Goal: Information Seeking & Learning: Check status

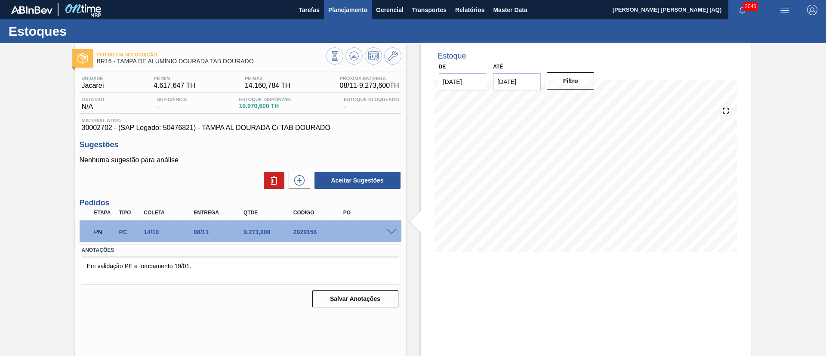
click at [352, 8] on span "Planejamento" at bounding box center [347, 10] width 39 height 10
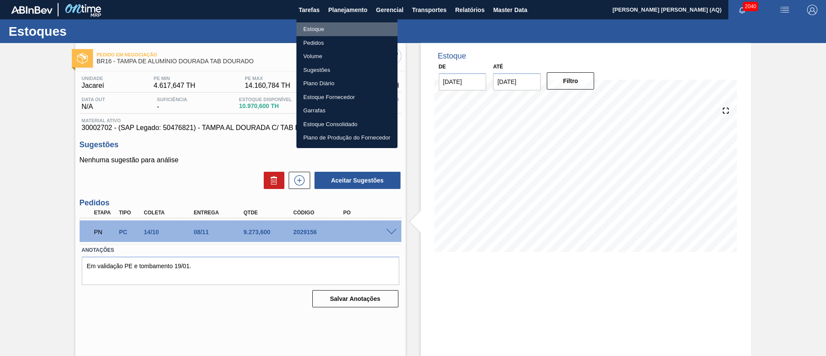
click at [306, 29] on li "Estoque" at bounding box center [346, 29] width 101 height 14
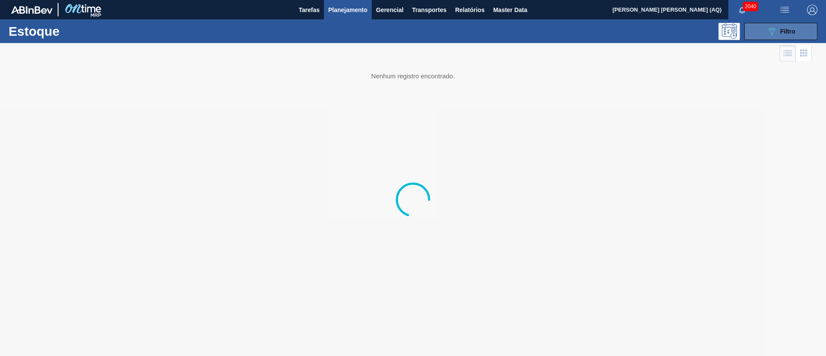
click at [788, 31] on span "Filtro" at bounding box center [788, 31] width 15 height 7
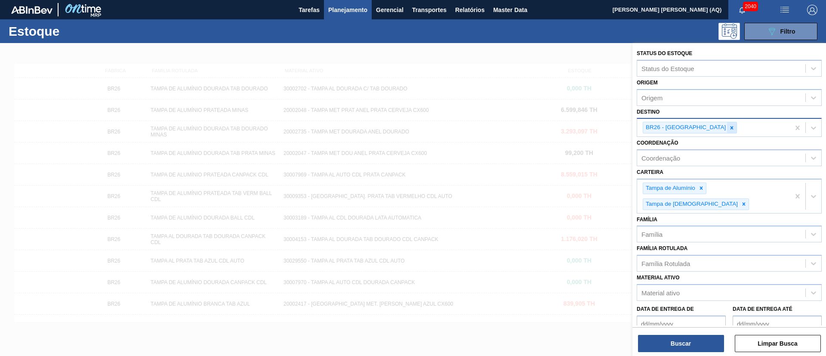
click at [731, 128] on icon at bounding box center [732, 127] width 3 height 3
type input "JACARE"
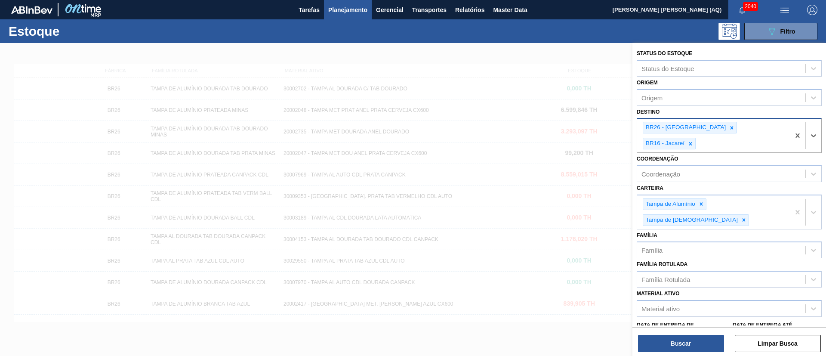
click at [731, 128] on icon at bounding box center [732, 127] width 3 height 3
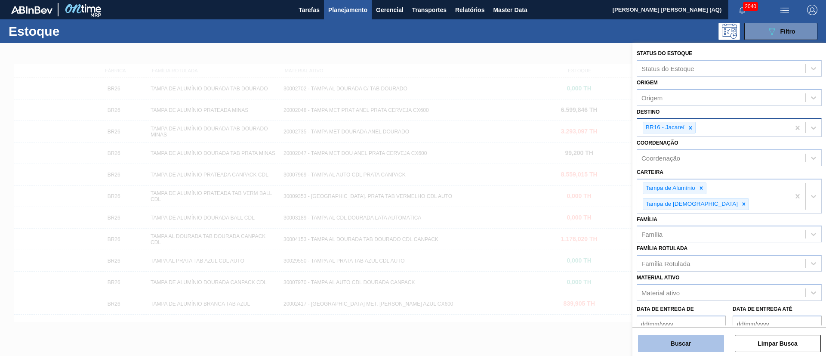
click at [704, 344] on button "Buscar" at bounding box center [681, 343] width 86 height 17
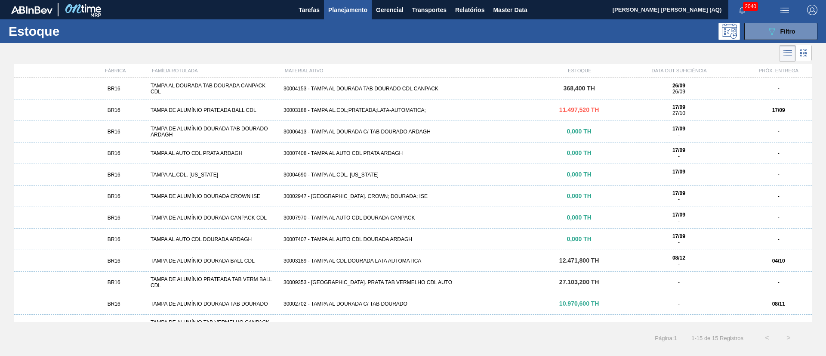
click at [422, 111] on div "30003188 - TAMPA AL.CDL;PRATEADA;LATA-AUTOMATICA;" at bounding box center [413, 110] width 266 height 6
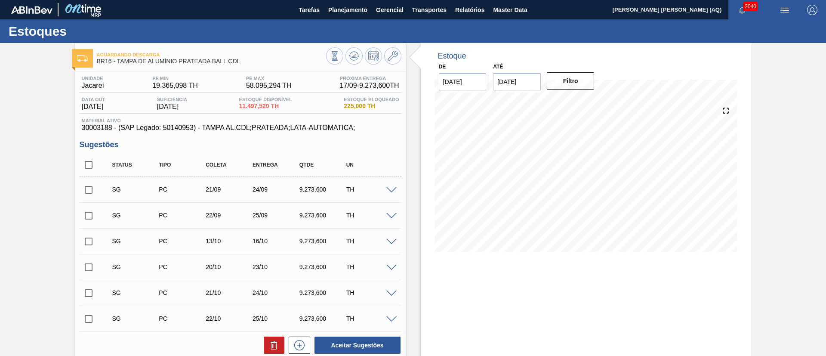
click at [513, 87] on input "[DATE]" at bounding box center [517, 81] width 48 height 17
click at [568, 184] on div "31" at bounding box center [574, 186] width 12 height 12
type input "[DATE]"
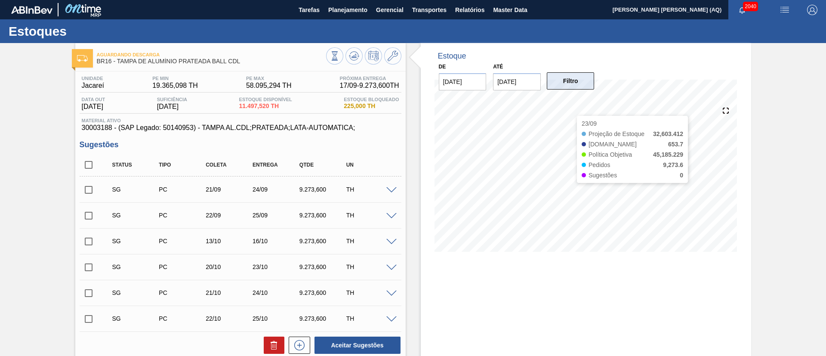
click at [568, 81] on button "Filtro" at bounding box center [571, 80] width 48 height 17
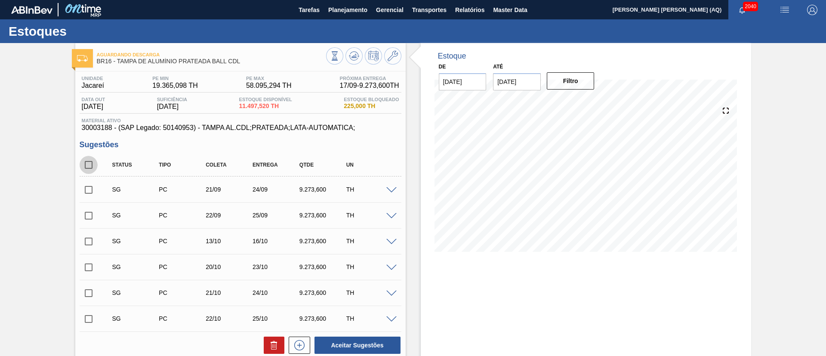
click at [83, 164] on input "checkbox" at bounding box center [89, 165] width 18 height 18
checkbox input "true"
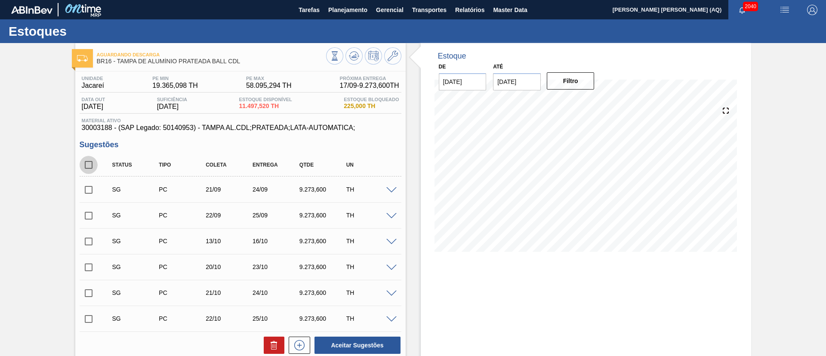
checkbox input "true"
click at [267, 350] on button at bounding box center [274, 345] width 21 height 17
checkbox input "false"
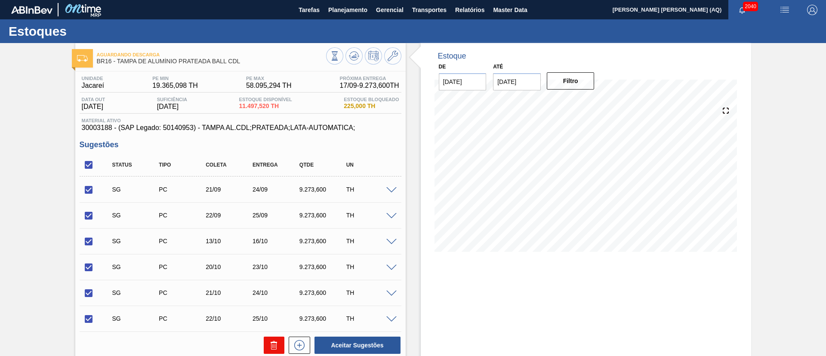
checkbox input "false"
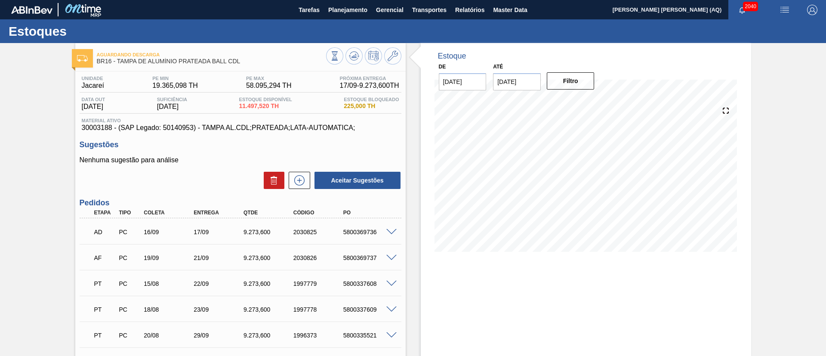
click at [332, 9] on span "Planejamento" at bounding box center [347, 10] width 39 height 10
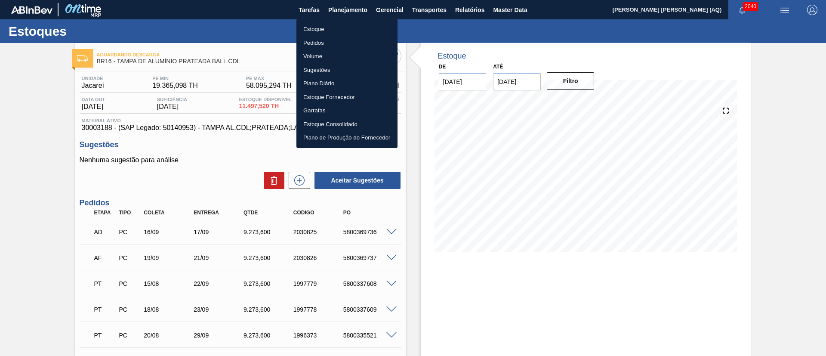
click at [320, 28] on li "Estoque" at bounding box center [346, 29] width 101 height 14
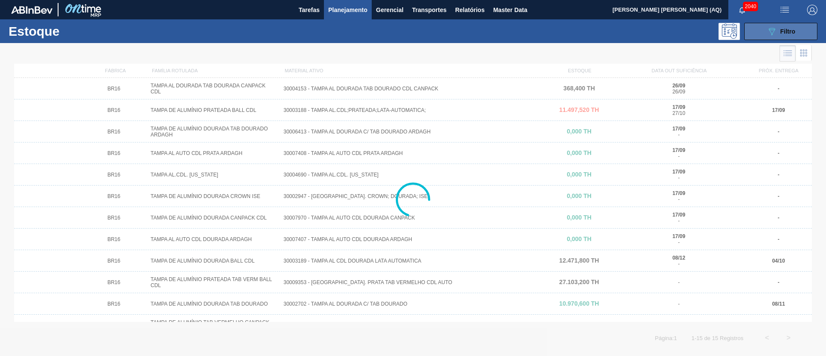
click at [781, 33] on span "Filtro" at bounding box center [788, 31] width 15 height 7
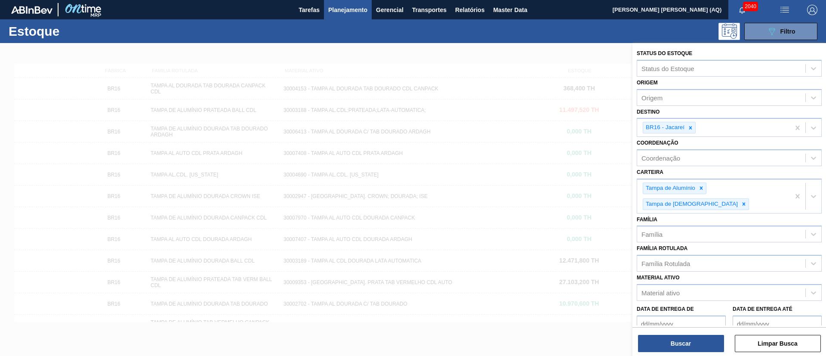
click at [689, 128] on icon at bounding box center [691, 128] width 6 height 6
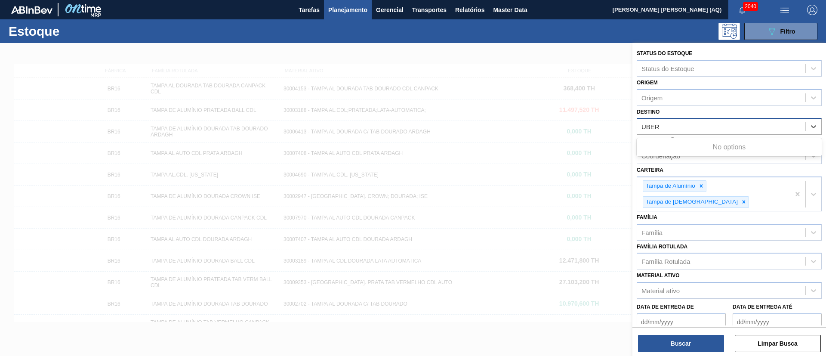
type input "UBERL"
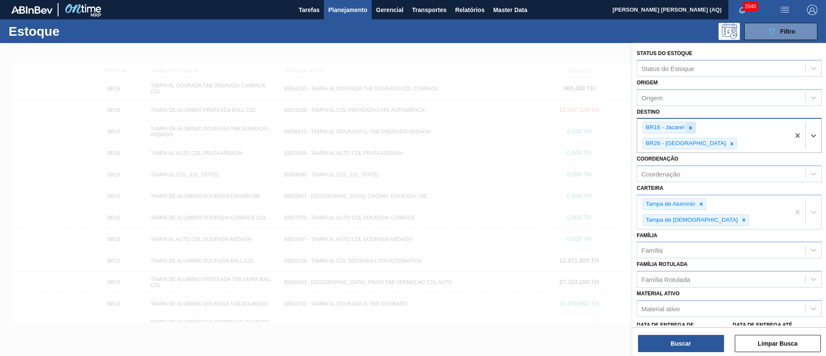
click at [692, 126] on icon at bounding box center [691, 128] width 6 height 6
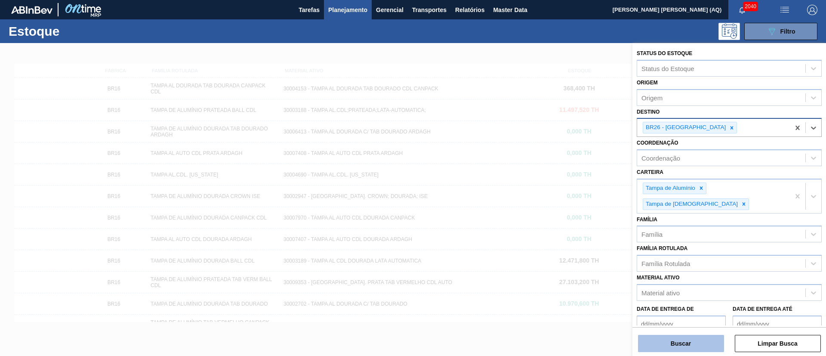
click at [689, 344] on button "Buscar" at bounding box center [681, 343] width 86 height 17
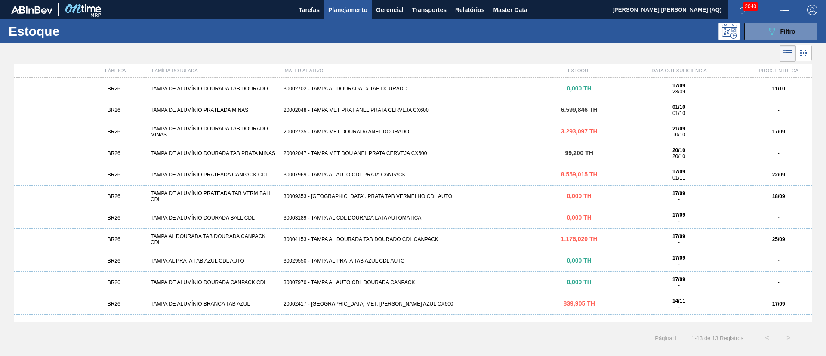
click at [398, 130] on div "20002735 - TAMPA MET DOURADA ANEL DOURADO" at bounding box center [413, 132] width 266 height 6
click at [272, 236] on div "TAMPA AL DOURADA TAB DOURADA CANPACK CDL" at bounding box center [213, 239] width 133 height 12
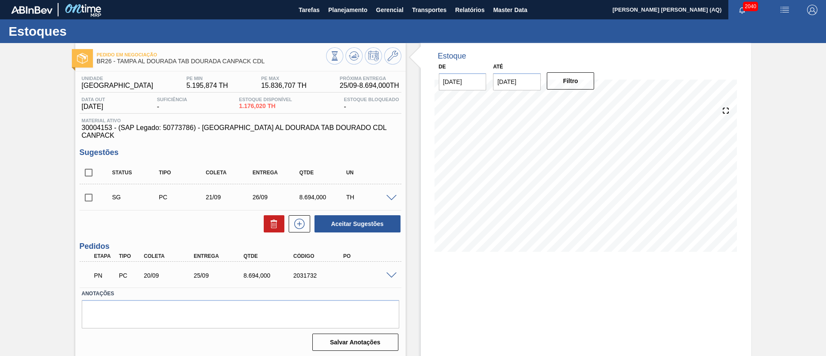
click at [86, 190] on input "checkbox" at bounding box center [89, 197] width 18 height 18
click at [89, 191] on input "checkbox" at bounding box center [89, 197] width 18 height 18
checkbox input "false"
click at [519, 266] on div "Estoque De [DATE] Até [DATE] Filtro 18/09 Projeção de Estoque 1,176.02 [DOMAIN_…" at bounding box center [586, 206] width 330 height 327
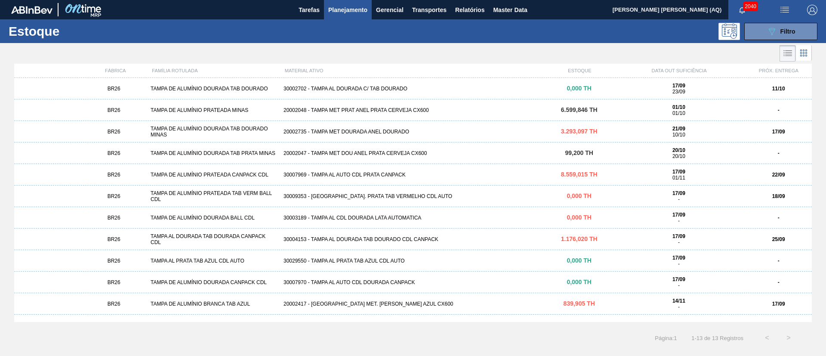
click at [271, 172] on div "TAMPA DE ALUMÍNIO PRATEADA CANPACK CDL" at bounding box center [213, 175] width 133 height 6
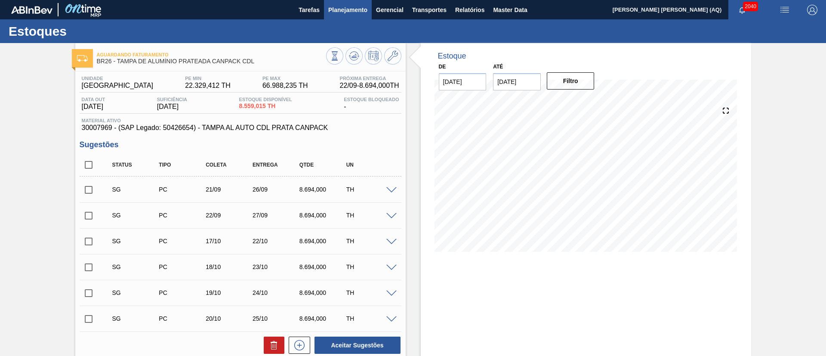
click at [358, 17] on button "Planejamento" at bounding box center [348, 9] width 48 height 19
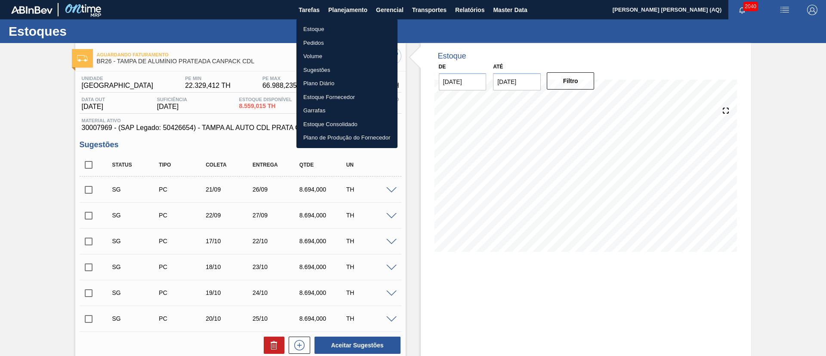
click at [8, 80] on div at bounding box center [413, 178] width 826 height 356
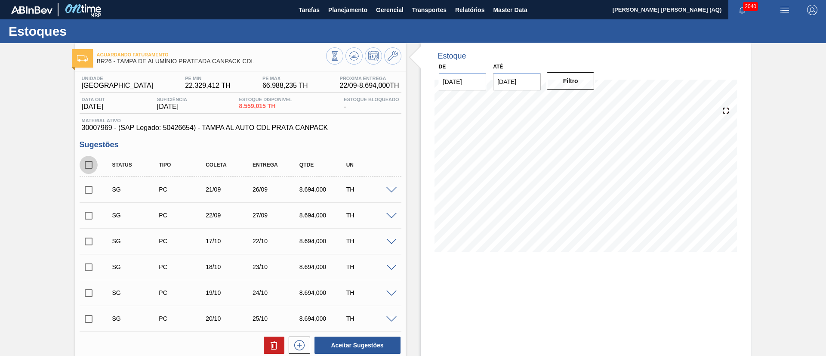
click at [86, 169] on input "checkbox" at bounding box center [89, 165] width 18 height 18
checkbox input "true"
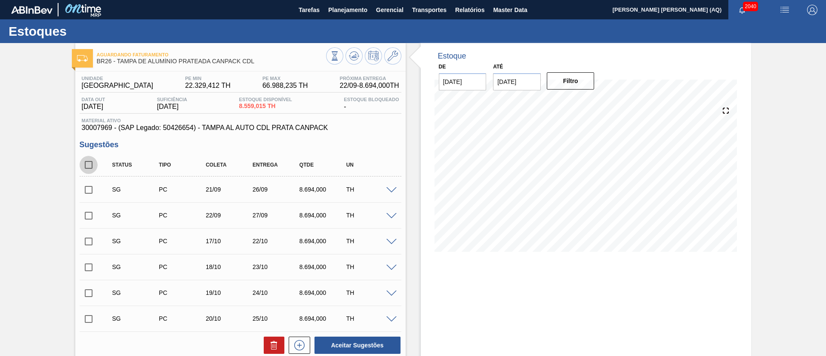
checkbox input "true"
click at [265, 339] on button at bounding box center [274, 345] width 21 height 17
checkbox input "false"
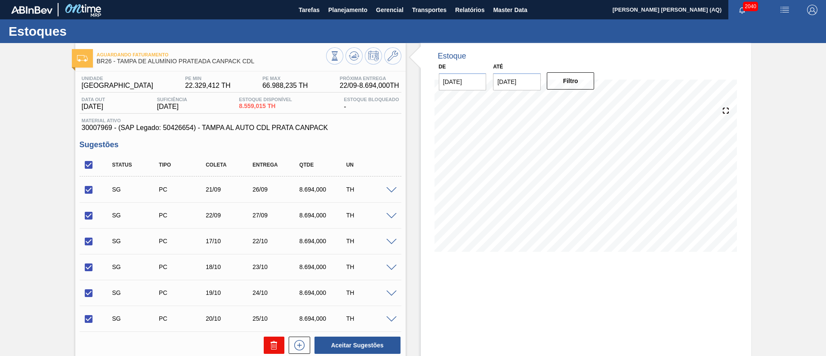
checkbox input "false"
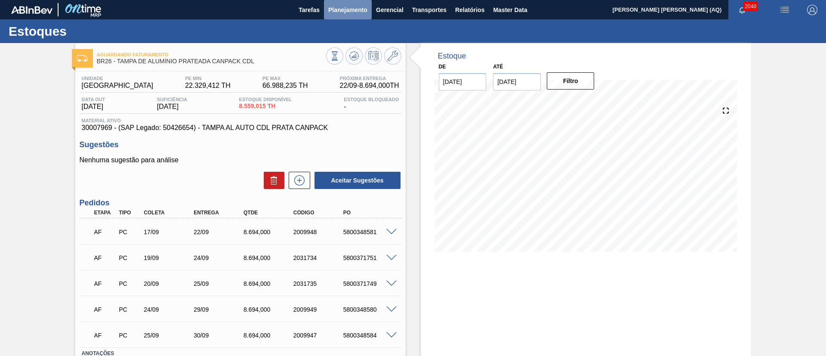
click at [353, 13] on span "Planejamento" at bounding box center [347, 10] width 39 height 10
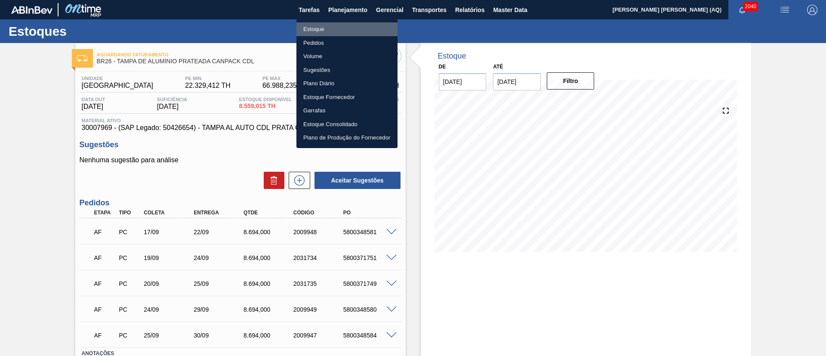
click at [321, 26] on li "Estoque" at bounding box center [346, 29] width 101 height 14
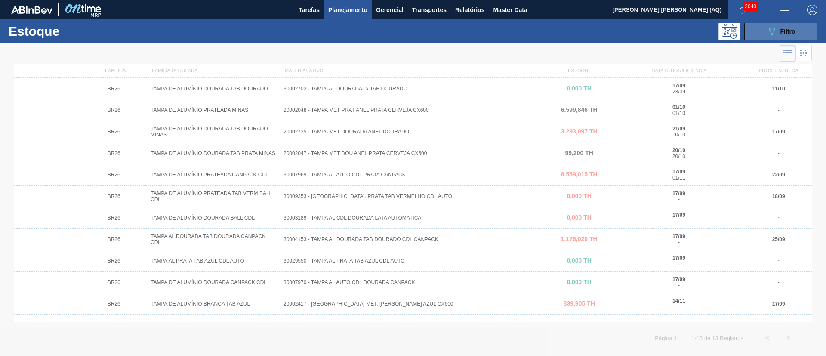
click at [769, 32] on icon "089F7B8B-B2A5-4AFE-B5C0-19BA573D28AC" at bounding box center [772, 31] width 10 height 10
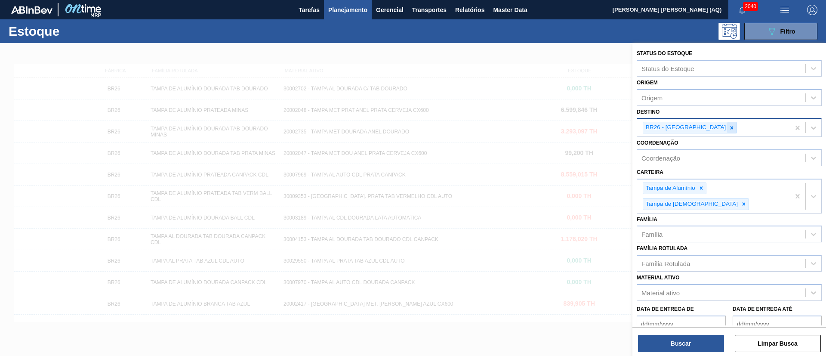
click at [727, 127] on div at bounding box center [731, 127] width 9 height 11
type input "AQUIRAZ"
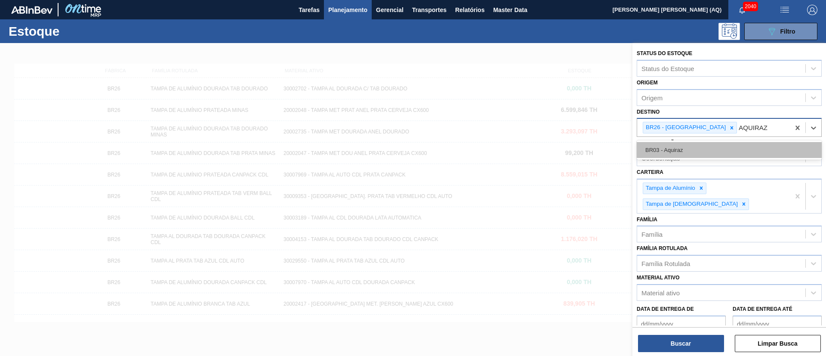
click at [738, 151] on div "BR03 - Aquiraz" at bounding box center [729, 150] width 185 height 16
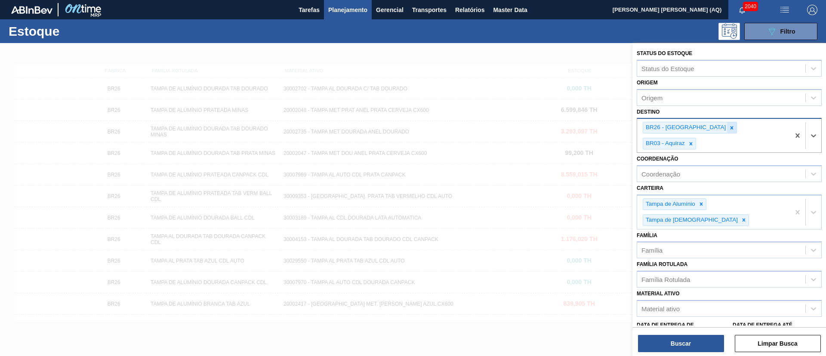
click at [729, 130] on icon at bounding box center [732, 128] width 6 height 6
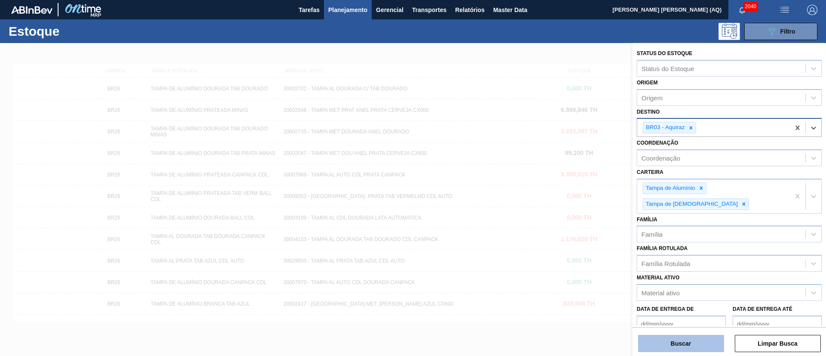
click at [683, 348] on button "Buscar" at bounding box center [681, 343] width 86 height 17
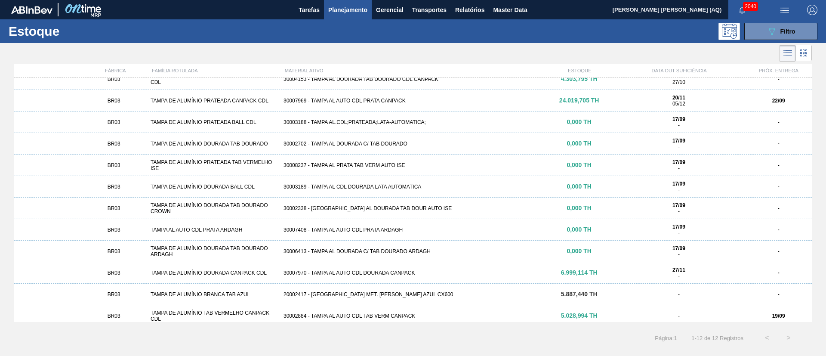
scroll to position [14, 0]
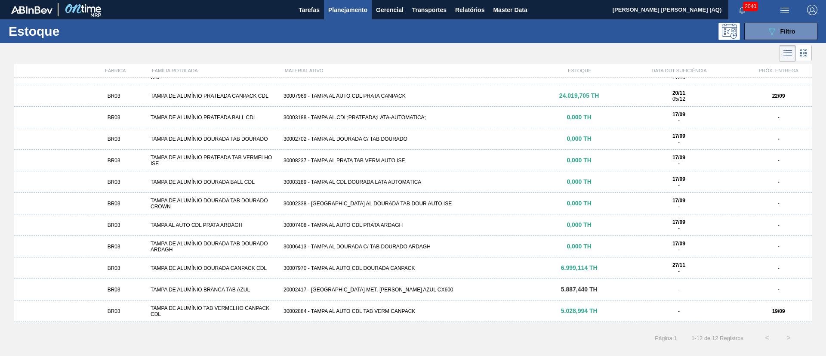
click at [808, 52] on icon at bounding box center [804, 53] width 10 height 10
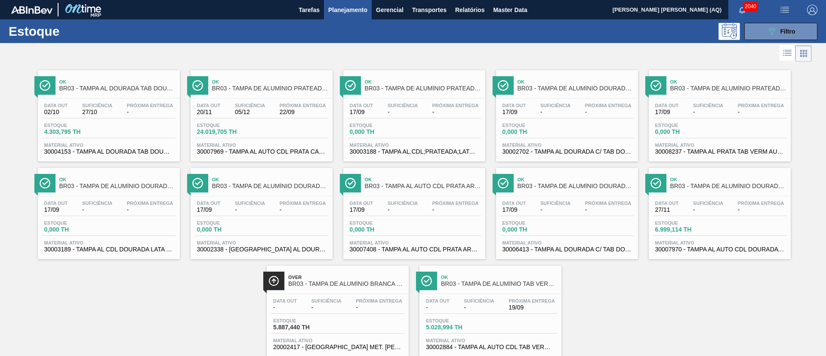
click at [790, 58] on icon at bounding box center [787, 53] width 10 height 10
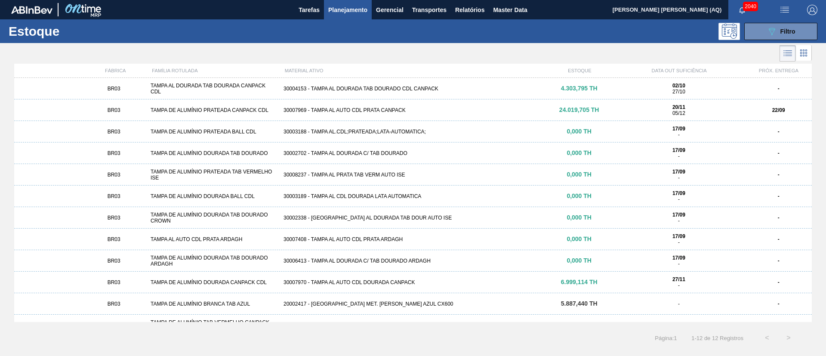
click at [356, 130] on div "30003188 - TAMPA AL.CDL;PRATEADA;LATA-AUTOMATICA;" at bounding box center [413, 132] width 266 height 6
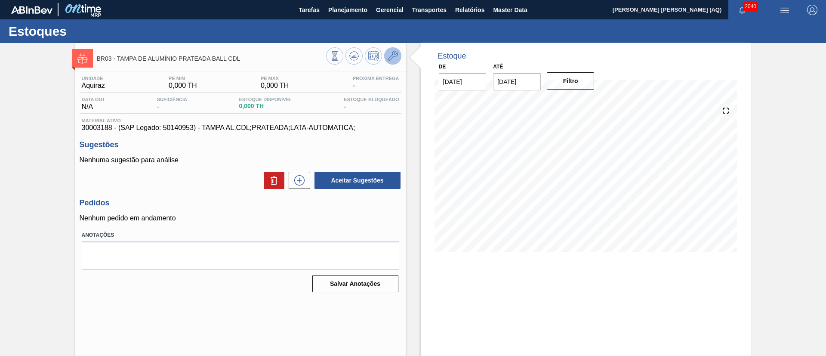
click at [392, 57] on icon at bounding box center [393, 56] width 10 height 10
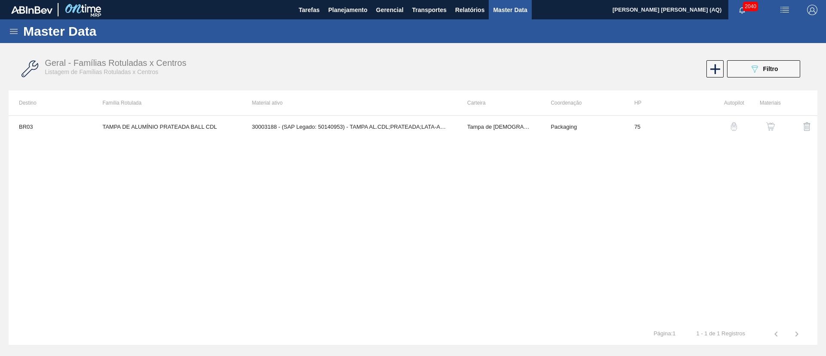
click at [769, 124] on img "button" at bounding box center [770, 126] width 9 height 9
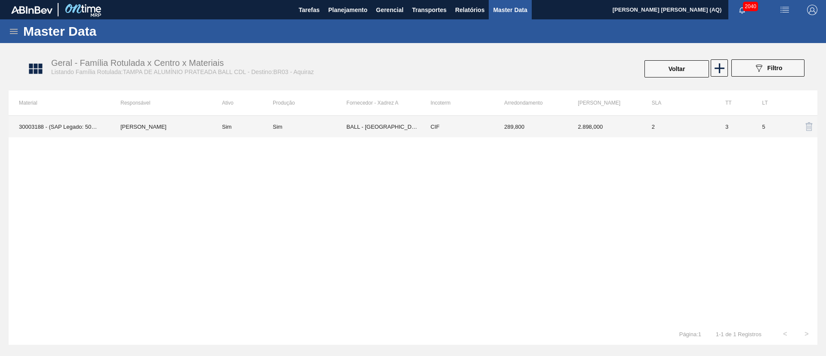
click at [222, 128] on td "Sim" at bounding box center [242, 127] width 61 height 22
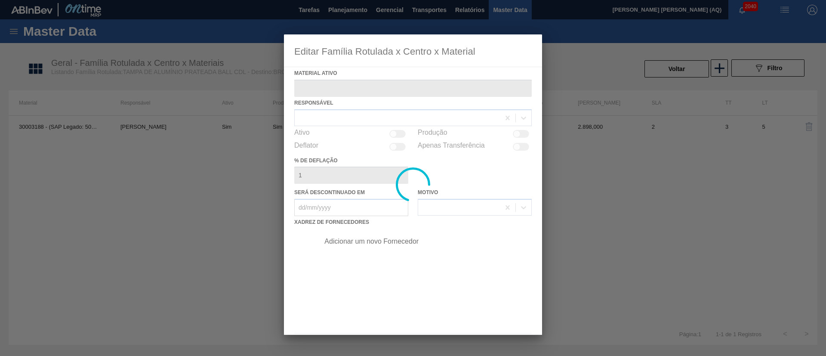
type ativo "30003188 - (SAP Legado: 50140953) - TAMPA AL.CDL;PRATEADA;LATA-AUTOMATICA;"
checkbox input "true"
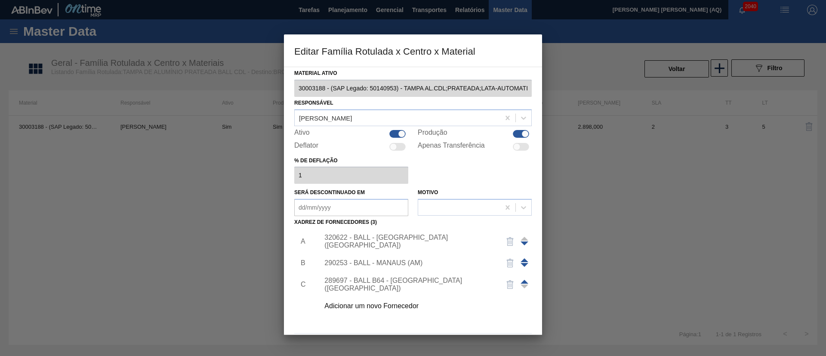
click at [401, 136] on div at bounding box center [401, 133] width 7 height 7
checkbox input "false"
click at [451, 284] on div "289697 - BALL B64 - [GEOGRAPHIC_DATA] ([GEOGRAPHIC_DATA])" at bounding box center [408, 284] width 169 height 15
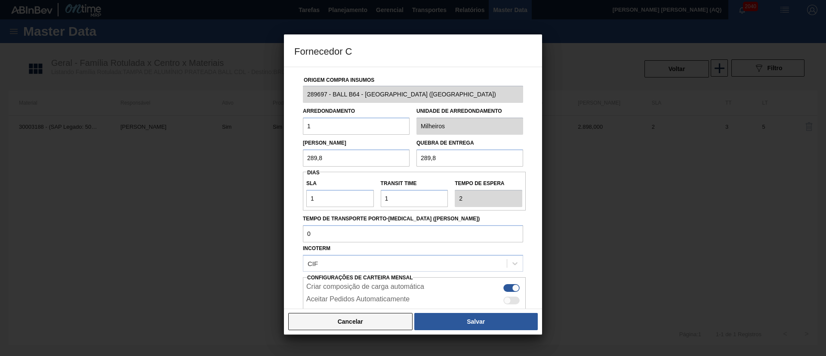
click at [338, 325] on button "Cancelar" at bounding box center [350, 321] width 124 height 17
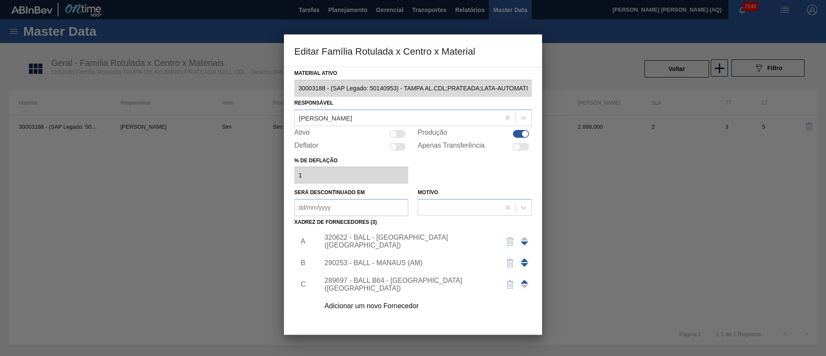
click at [522, 133] on div at bounding box center [525, 133] width 7 height 7
checkbox input "false"
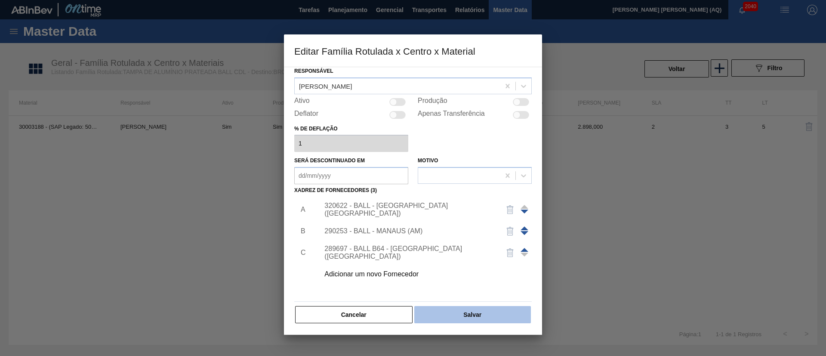
click at [466, 317] on button "Salvar" at bounding box center [472, 314] width 117 height 17
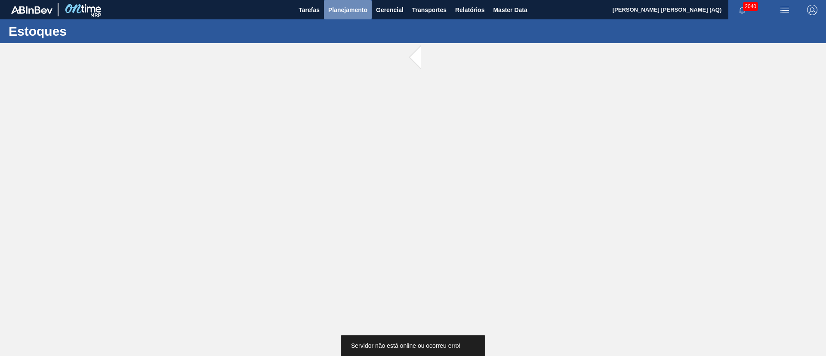
click at [354, 12] on span "Planejamento" at bounding box center [347, 10] width 39 height 10
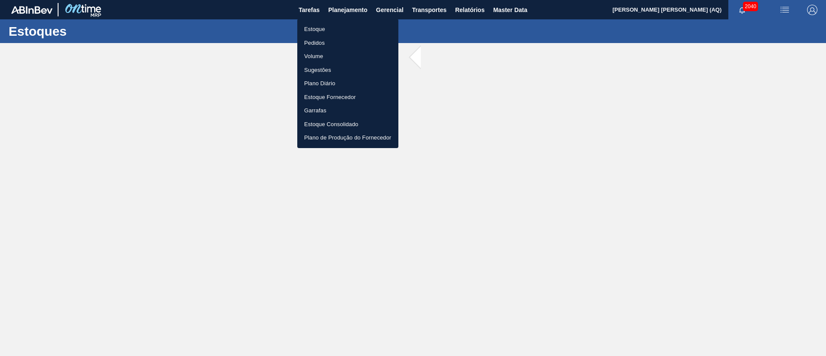
click at [326, 28] on li "Estoque" at bounding box center [347, 29] width 101 height 14
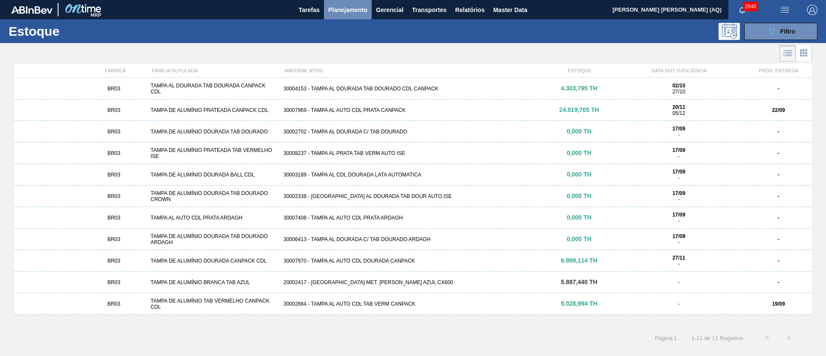
click at [347, 9] on span "Planejamento" at bounding box center [347, 10] width 39 height 10
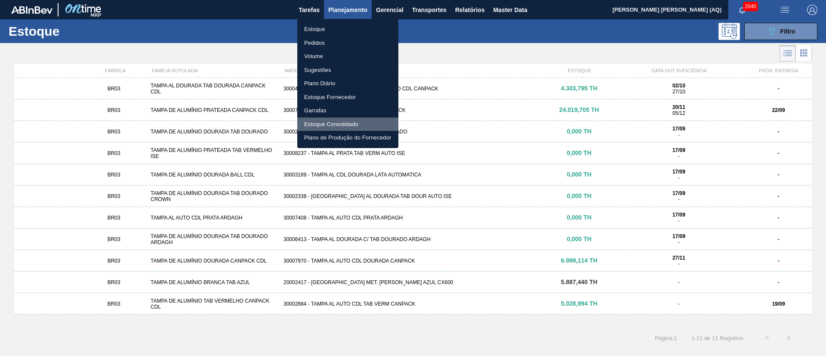
click at [351, 122] on li "Estoque Consolidado" at bounding box center [347, 124] width 101 height 14
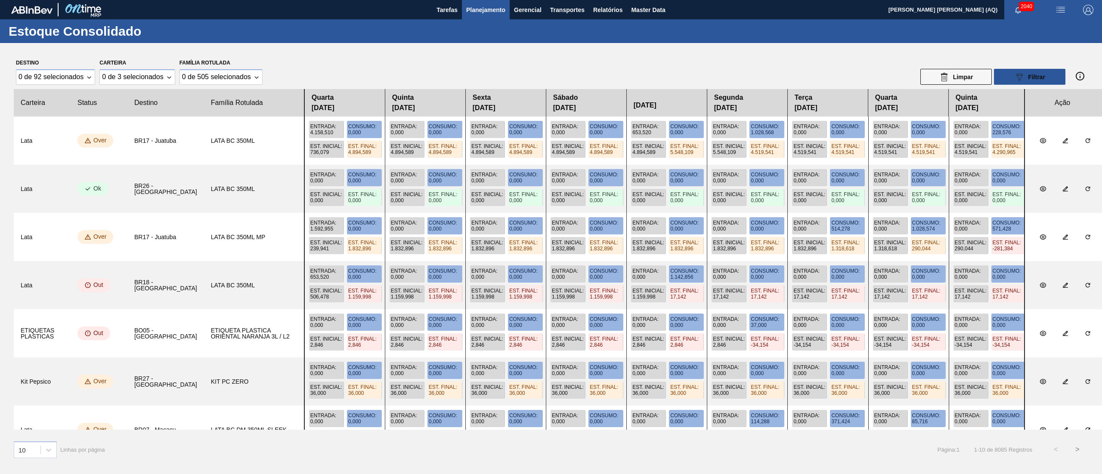
click at [527, 68] on div "Destino 0 de 92 selecionados Carteira 0 de 3 selecionados Família Rotulada 0 de…" at bounding box center [551, 71] width 1074 height 28
click at [482, 5] on span "Planejamento" at bounding box center [485, 10] width 39 height 10
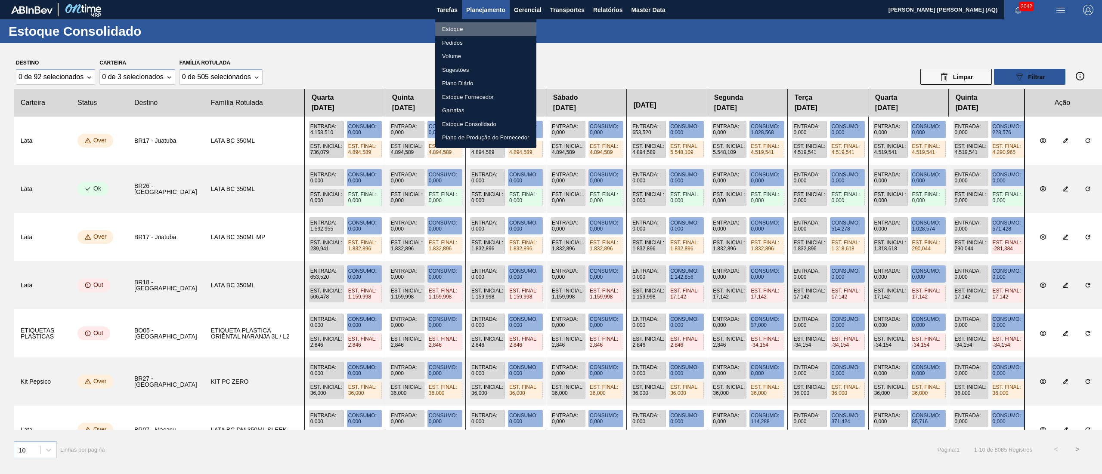
click at [460, 28] on li "Estoque" at bounding box center [485, 29] width 101 height 14
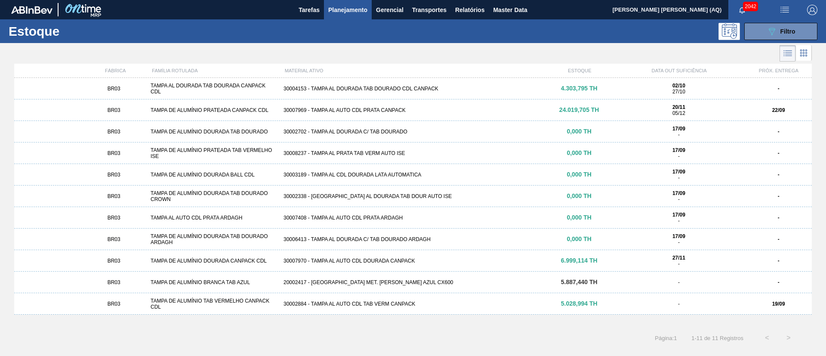
click at [343, 12] on span "Planejamento" at bounding box center [347, 10] width 39 height 10
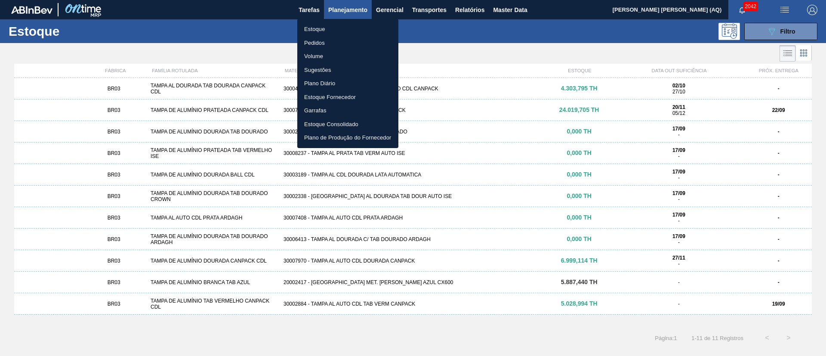
click at [303, 27] on li "Estoque" at bounding box center [347, 29] width 101 height 14
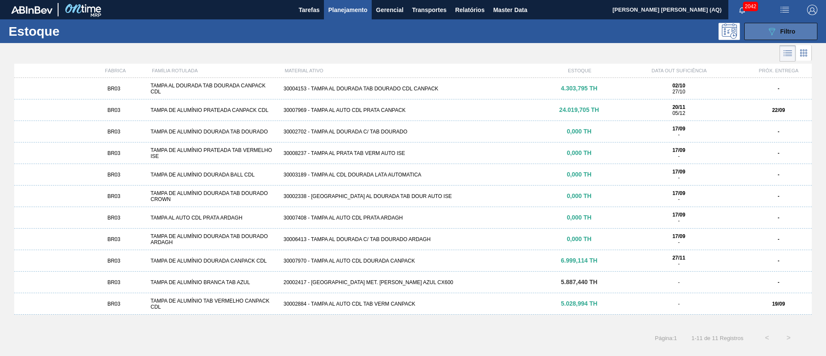
click at [803, 31] on button "089F7B8B-B2A5-4AFE-B5C0-19BA573D28AC Filtro" at bounding box center [780, 31] width 73 height 17
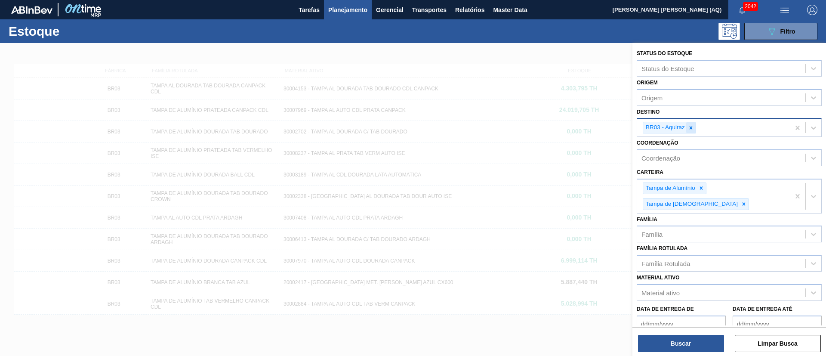
click at [688, 130] on icon at bounding box center [691, 128] width 6 height 6
type input "cebra"
click at [689, 342] on button "Buscar" at bounding box center [681, 343] width 86 height 17
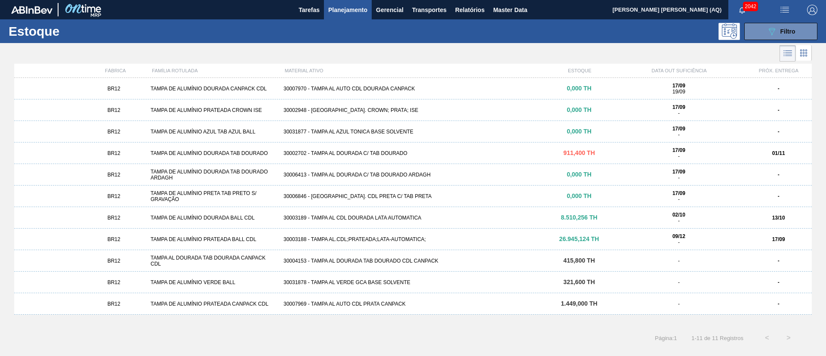
click at [377, 235] on div "BR12 TAMPA DE ALUMÍNIO PRATEADA BALL CDL 30003188 - TAMPA AL.CDL;PRATEADA;LATA-…" at bounding box center [413, 239] width 798 height 22
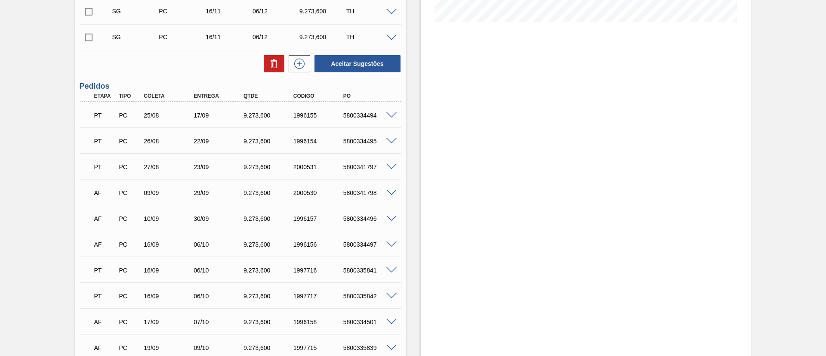
scroll to position [258, 0]
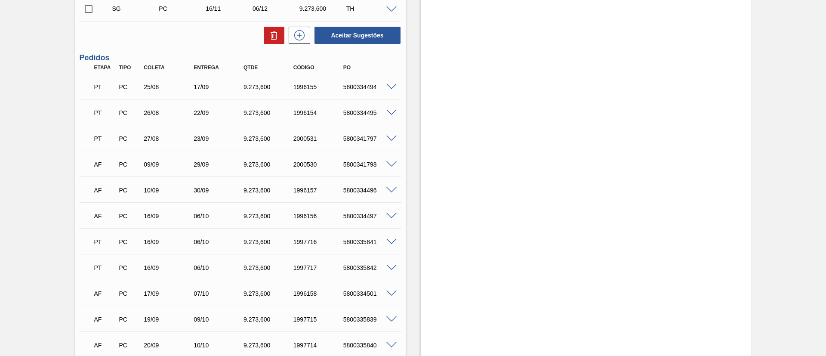
click at [608, 154] on div "Estoque De [DATE] Até [DATE] Filtro" at bounding box center [586, 339] width 330 height 1108
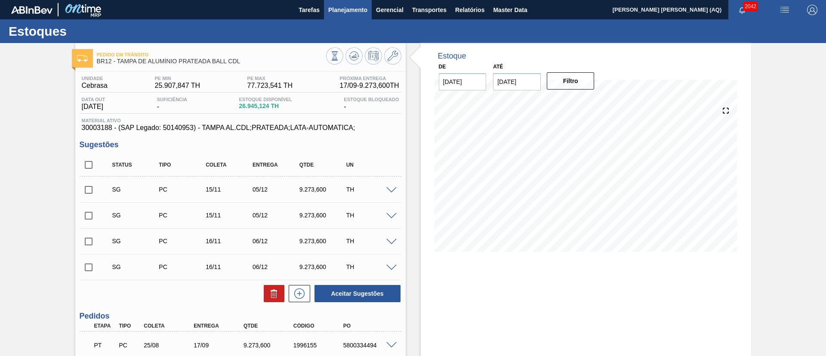
click at [339, 3] on button "Planejamento" at bounding box center [348, 9] width 48 height 19
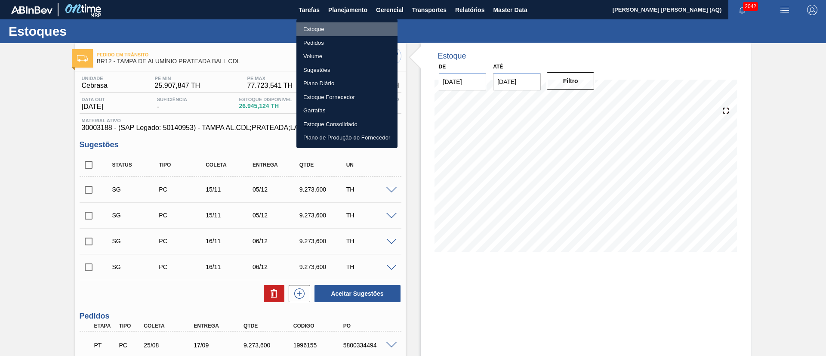
click at [333, 32] on li "Estoque" at bounding box center [346, 29] width 101 height 14
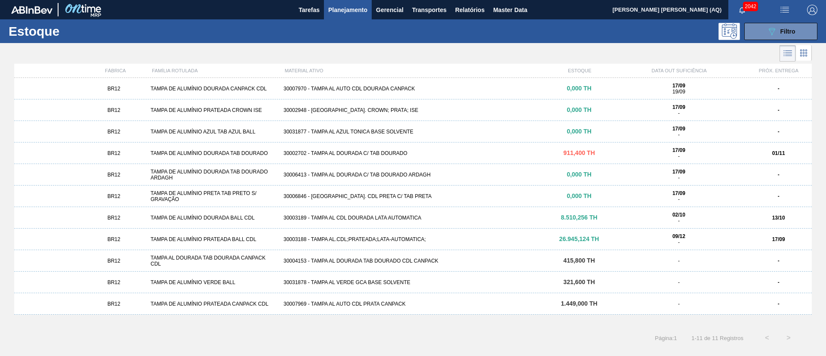
click at [261, 38] on div "089F7B8B-B2A5-4AFE-B5C0-19BA573D28AC Filtro" at bounding box center [479, 31] width 685 height 17
click at [747, 12] on span "button" at bounding box center [742, 9] width 21 height 7
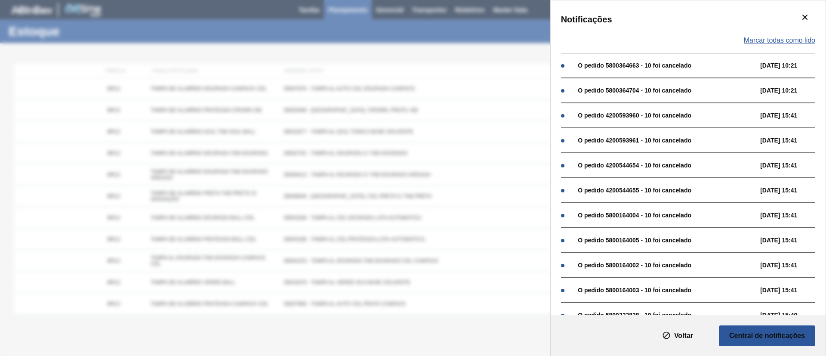
click at [779, 38] on span "Marcar todas como lido" at bounding box center [779, 41] width 71 height 8
click at [798, 40] on span "Marcar todas como lido" at bounding box center [779, 41] width 71 height 8
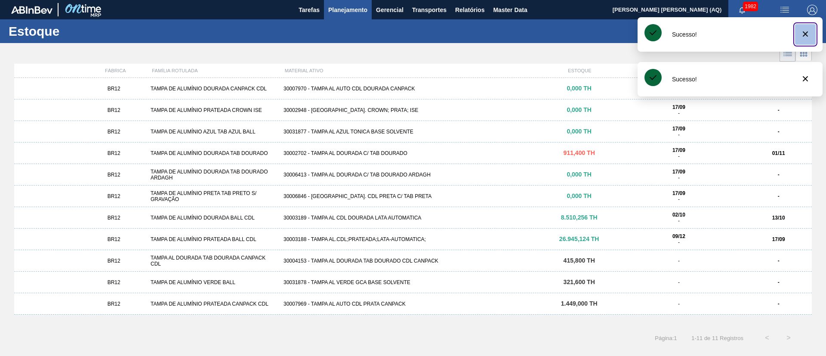
click at [807, 31] on icon "botão de ícone" at bounding box center [805, 34] width 10 height 10
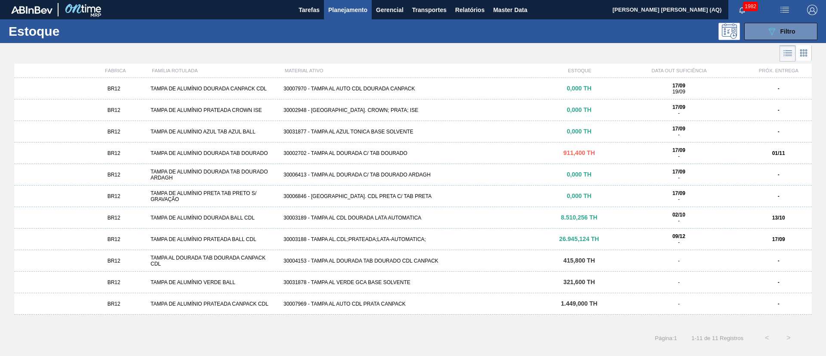
click at [809, 36] on button "089F7B8B-B2A5-4AFE-B5C0-19BA573D28AC Filtro" at bounding box center [780, 31] width 73 height 17
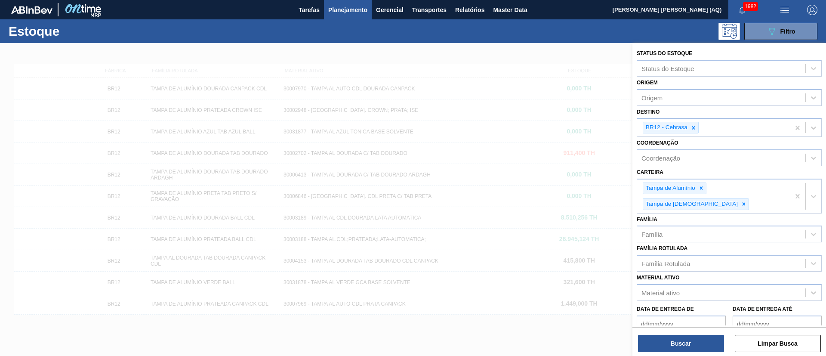
click at [608, 43] on div at bounding box center [413, 221] width 826 height 356
